Goal: Task Accomplishment & Management: Complete application form

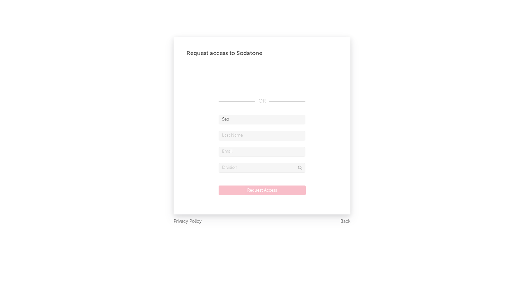
type input "[PERSON_NAME]"
type input "Boaler"
type input "[EMAIL_ADDRESS][DOMAIN_NAME]"
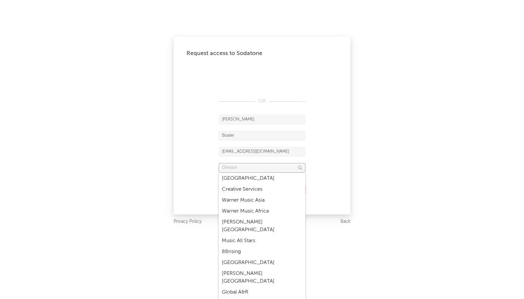
click at [257, 172] on input "text" at bounding box center [262, 168] width 87 height 10
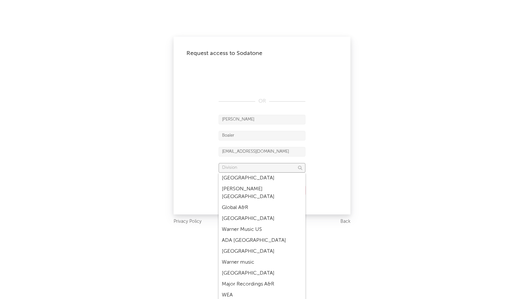
scroll to position [85, 0]
click at [253, 202] on div "Global A&R" at bounding box center [262, 207] width 87 height 11
type input "Global A&R"
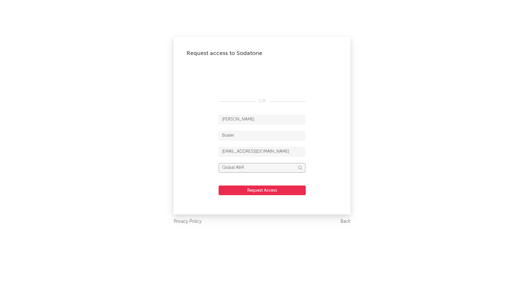
click at [253, 166] on input "Global A&R" at bounding box center [262, 168] width 87 height 10
click at [252, 183] on div "Global A&R" at bounding box center [262, 178] width 87 height 11
drag, startPoint x: 262, startPoint y: 167, endPoint x: 169, endPoint y: 159, distance: 93.6
click at [169, 159] on div "Request access to Sodatone OR [PERSON_NAME] [EMAIL_ADDRESS][DOMAIN_NAME] Global…" at bounding box center [262, 149] width 524 height 299
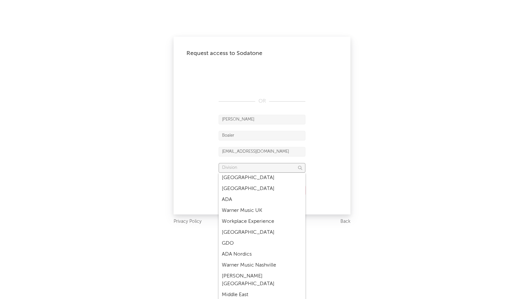
scroll to position [733, 0]
click at [153, 141] on div "Request access to Sodatone OR [PERSON_NAME] [EMAIL_ADDRESS][DOMAIN_NAME] Reques…" at bounding box center [262, 149] width 524 height 299
click at [462, 56] on div "Request access to Sodatone OR [PERSON_NAME] [EMAIL_ADDRESS][DOMAIN_NAME] Reques…" at bounding box center [262, 149] width 524 height 299
click at [419, 105] on div "Request access to Sodatone OR [PERSON_NAME] [EMAIL_ADDRESS][DOMAIN_NAME] Reques…" at bounding box center [262, 149] width 524 height 299
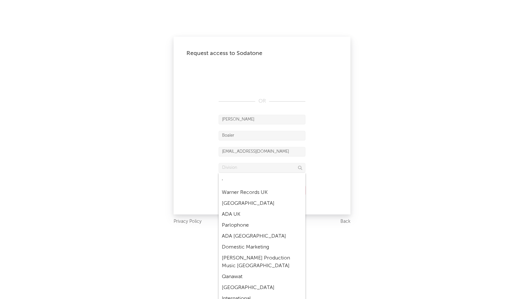
scroll to position [1908, 0]
